Goal: Transaction & Acquisition: Book appointment/travel/reservation

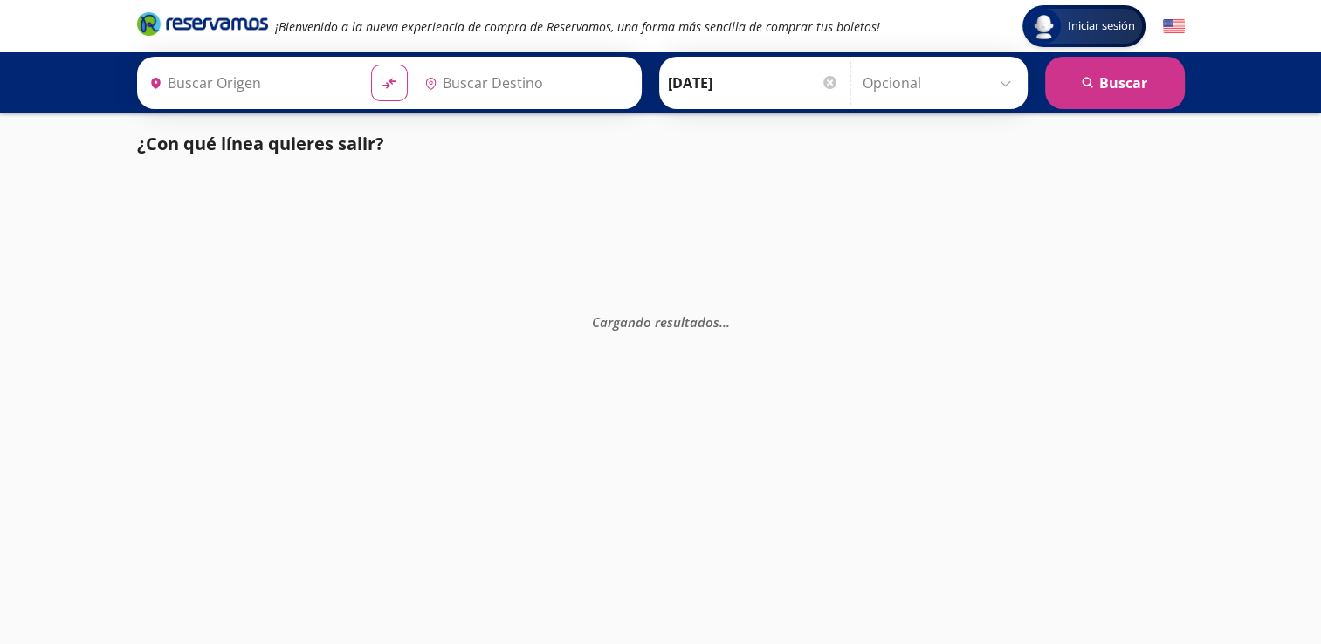
type input "[GEOGRAPHIC_DATA][PERSON_NAME], [GEOGRAPHIC_DATA]"
type input "Santiago de Querétaro, [GEOGRAPHIC_DATA]"
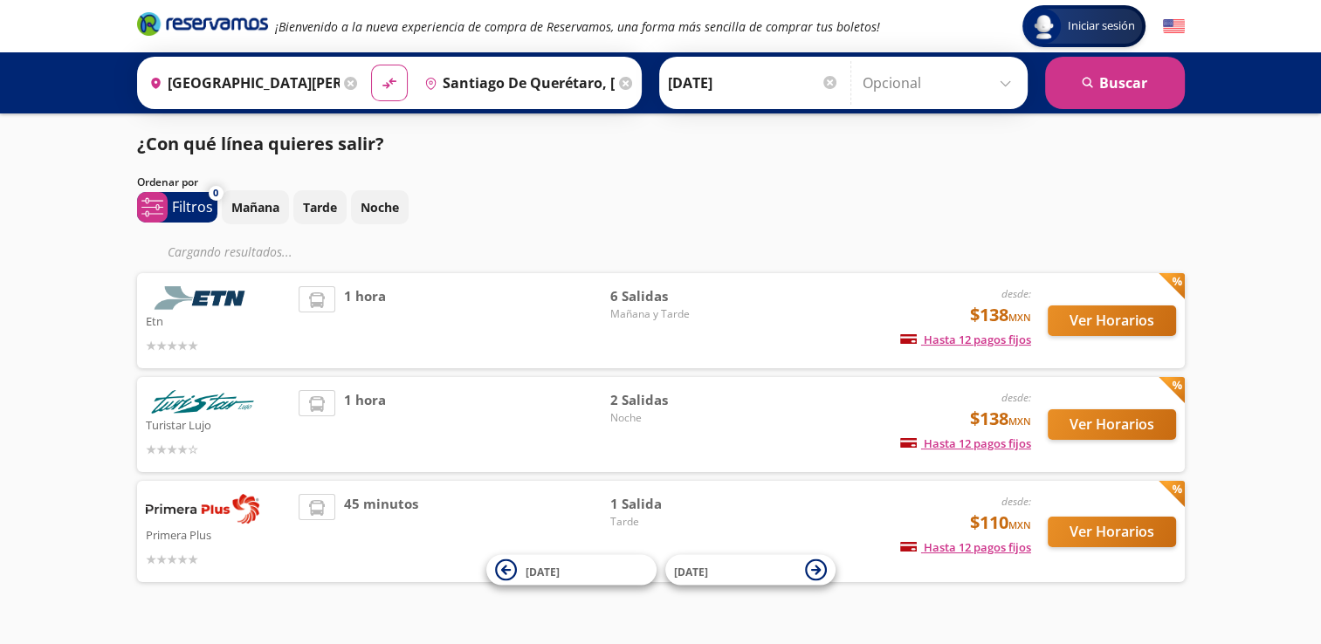
scroll to position [33, 0]
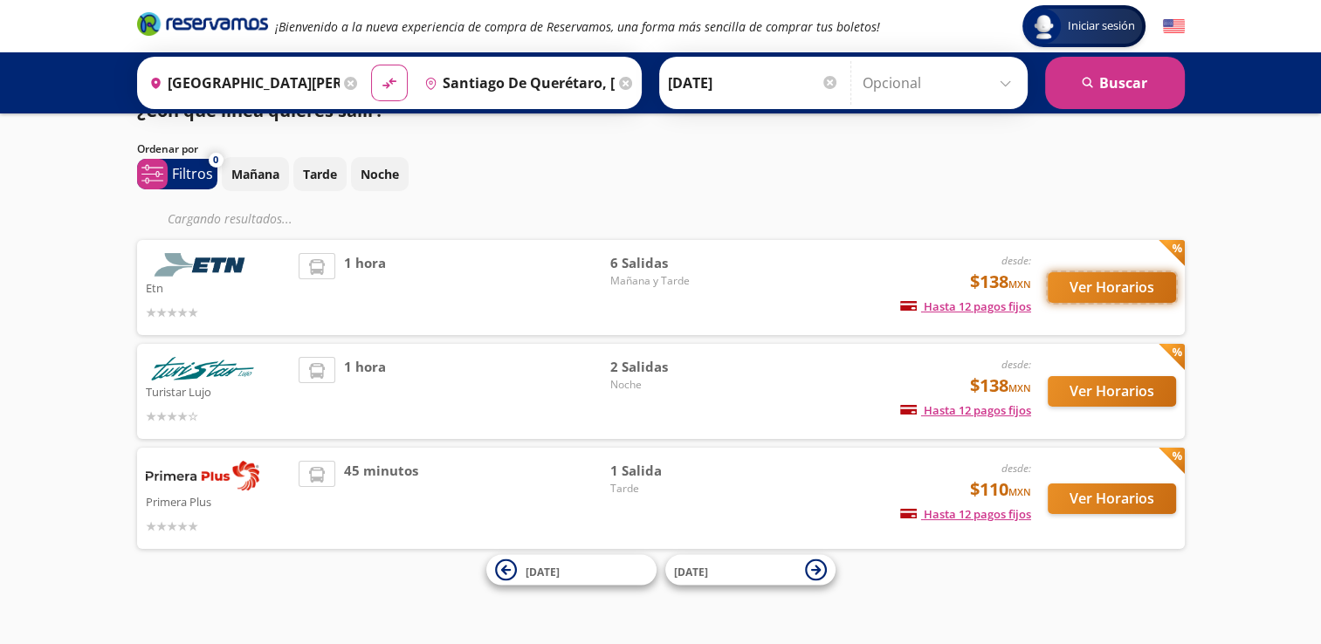
click at [1075, 280] on button "Ver Horarios" at bounding box center [1112, 287] width 128 height 31
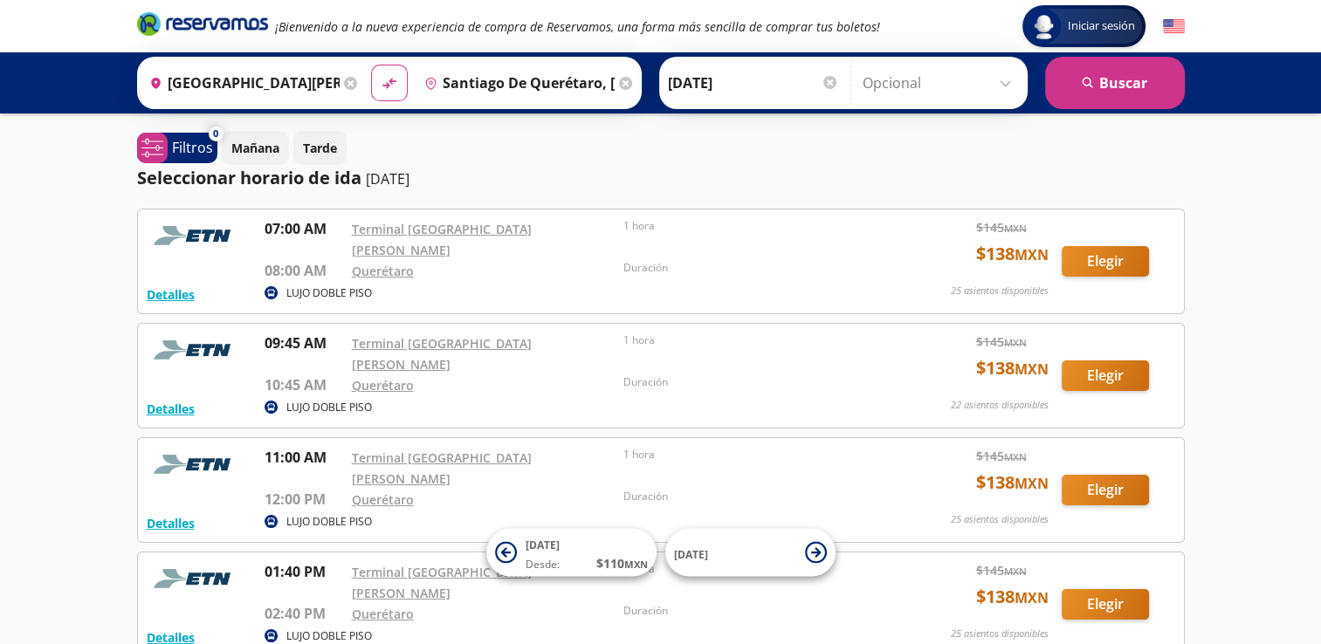
scroll to position [334, 0]
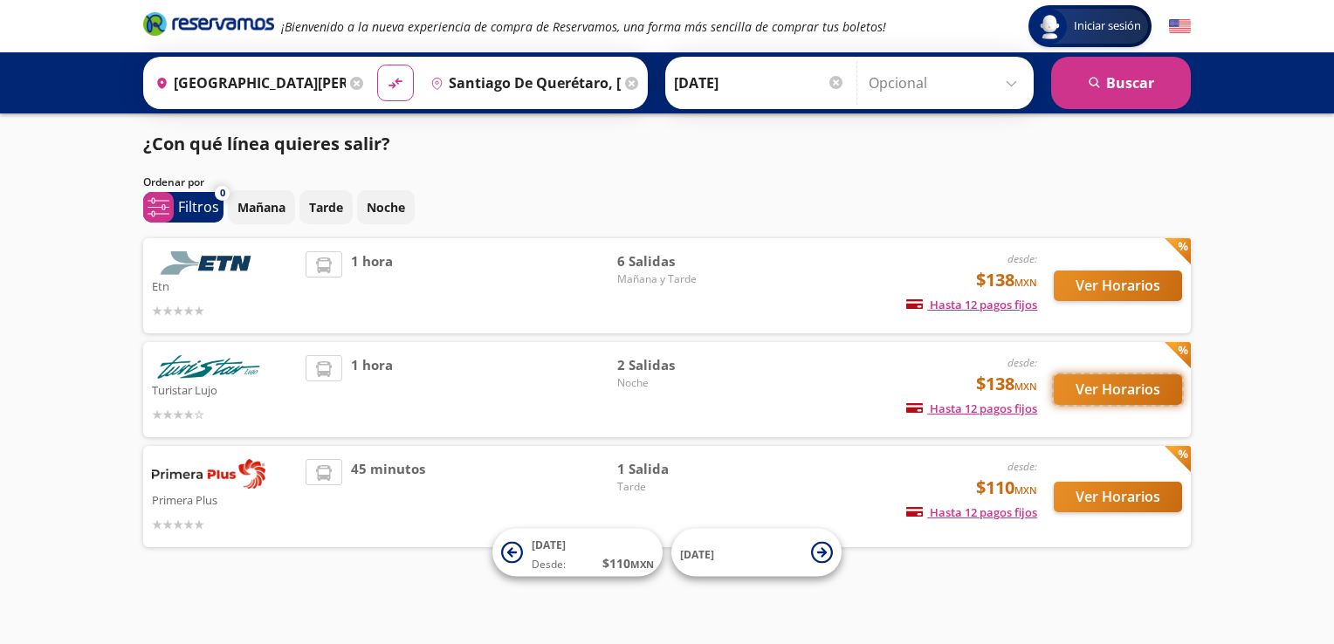
click at [1085, 390] on button "Ver Horarios" at bounding box center [1118, 390] width 128 height 31
click at [1083, 498] on button "Ver Horarios" at bounding box center [1118, 497] width 128 height 31
click at [1093, 391] on button "Ver Horarios" at bounding box center [1118, 390] width 128 height 31
click at [1078, 393] on button "Ver Horarios" at bounding box center [1118, 390] width 128 height 31
